Goal: Information Seeking & Learning: Compare options

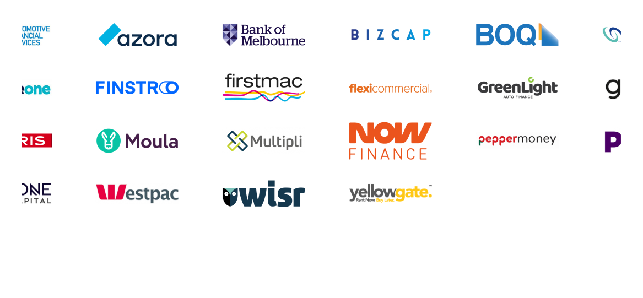
scroll to position [0, 816]
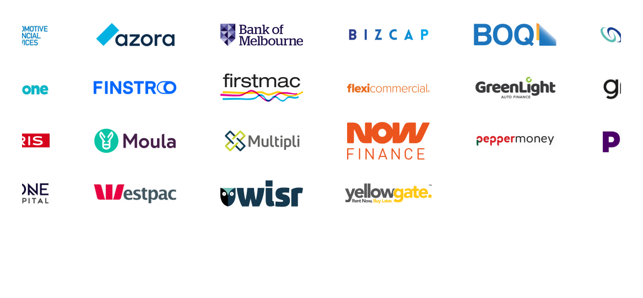
click at [385, 203] on img at bounding box center [388, 194] width 87 height 20
click at [372, 203] on img at bounding box center [388, 194] width 87 height 20
click at [378, 202] on img at bounding box center [388, 194] width 87 height 20
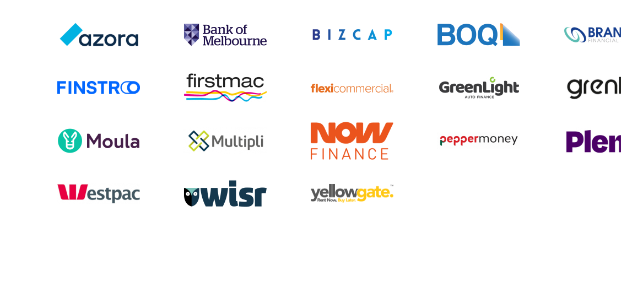
scroll to position [0, 795]
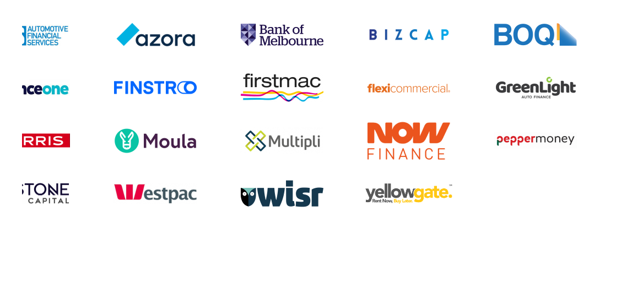
click at [405, 202] on img at bounding box center [408, 194] width 87 height 20
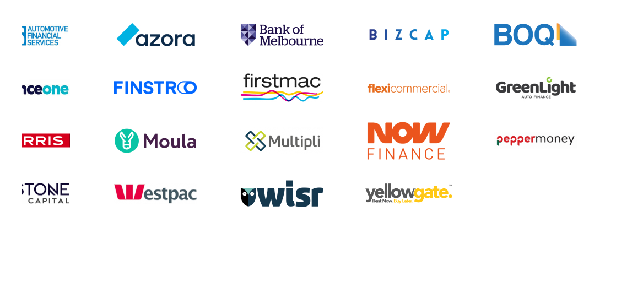
click at [405, 202] on img at bounding box center [408, 194] width 87 height 20
